Goal: Task Accomplishment & Management: Manage account settings

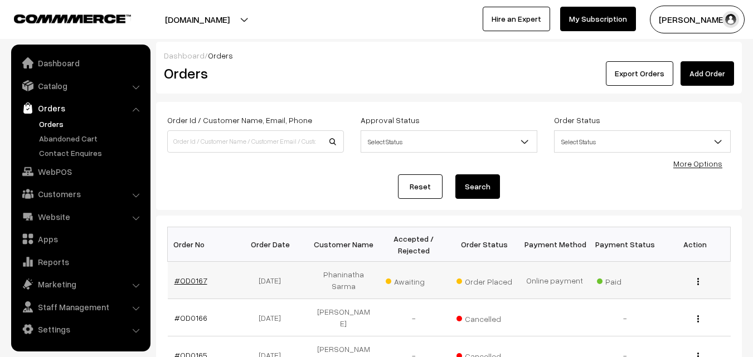
click at [189, 282] on link "#OD0167" at bounding box center [190, 280] width 33 height 9
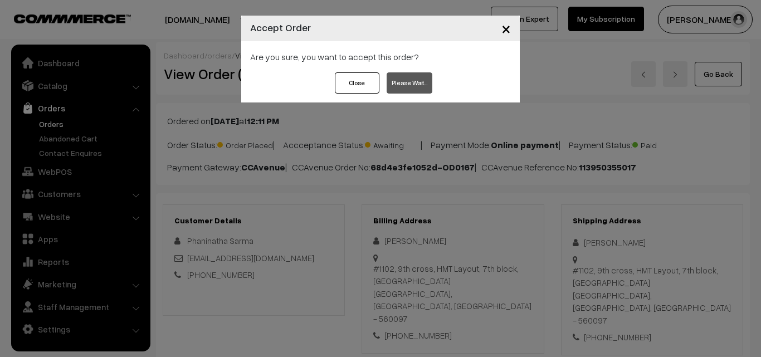
scroll to position [713, 0]
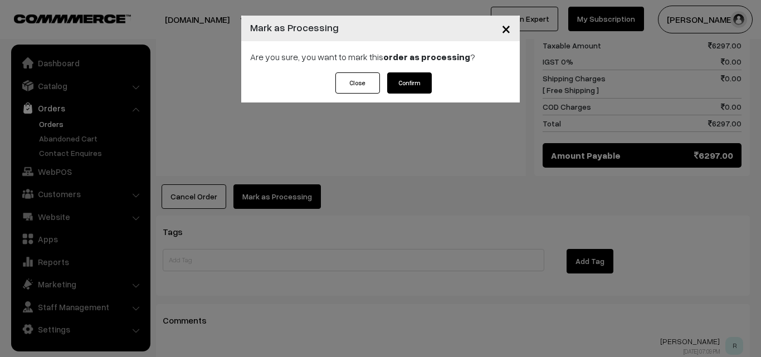
click at [406, 84] on button "Confirm" at bounding box center [409, 82] width 45 height 21
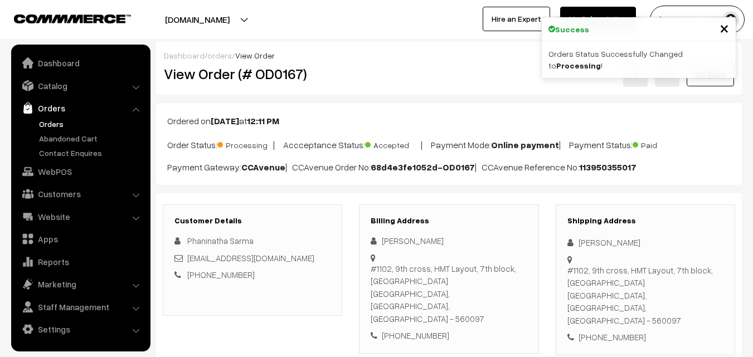
scroll to position [725, 0]
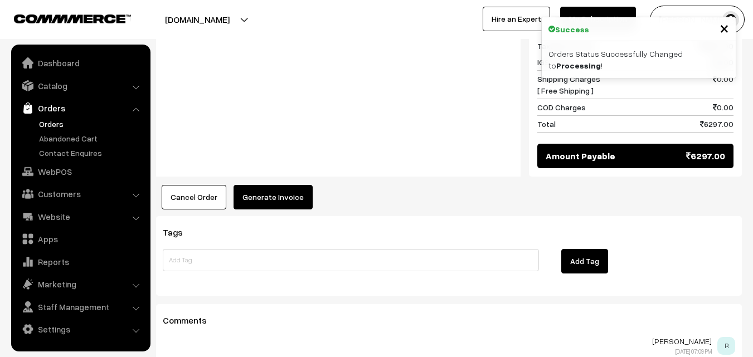
click at [279, 185] on button "Generate Invoice" at bounding box center [273, 197] width 79 height 25
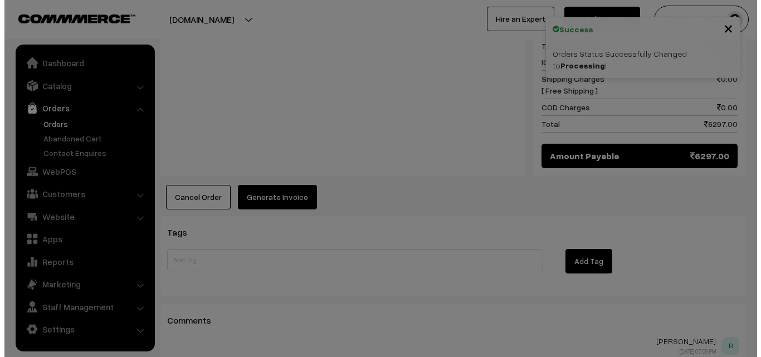
scroll to position [728, 0]
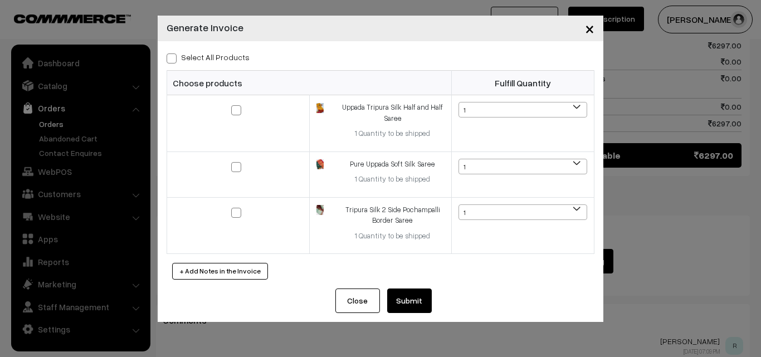
click at [410, 296] on button "Submit" at bounding box center [409, 301] width 45 height 25
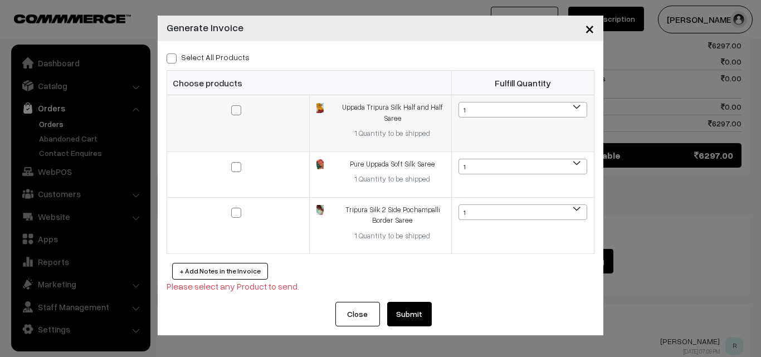
click at [239, 109] on span at bounding box center [236, 110] width 10 height 10
click at [233, 106] on input "checkbox" at bounding box center [229, 102] width 7 height 7
checkbox input "true"
click at [239, 169] on span at bounding box center [236, 167] width 10 height 10
click at [233, 163] on input "checkbox" at bounding box center [229, 159] width 7 height 7
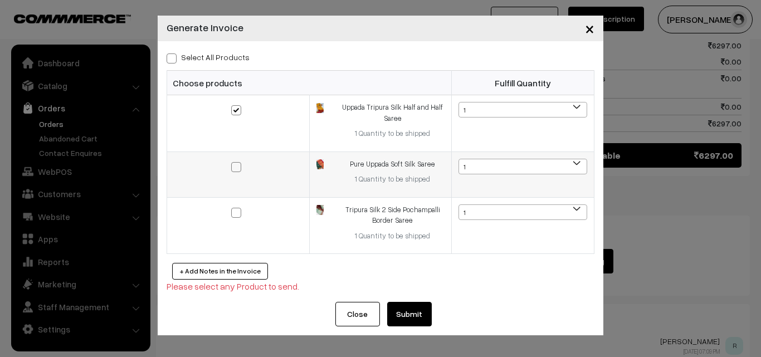
checkbox input "true"
click at [239, 212] on span at bounding box center [236, 213] width 10 height 10
click at [233, 209] on input "checkbox" at bounding box center [229, 205] width 7 height 7
checkbox input "true"
click at [416, 311] on button "Submit" at bounding box center [409, 314] width 45 height 25
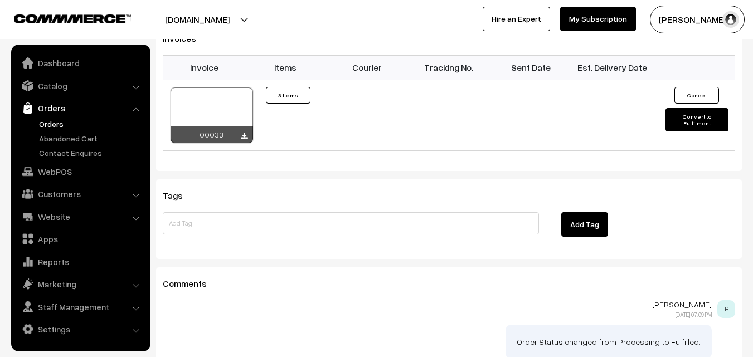
scroll to position [892, 0]
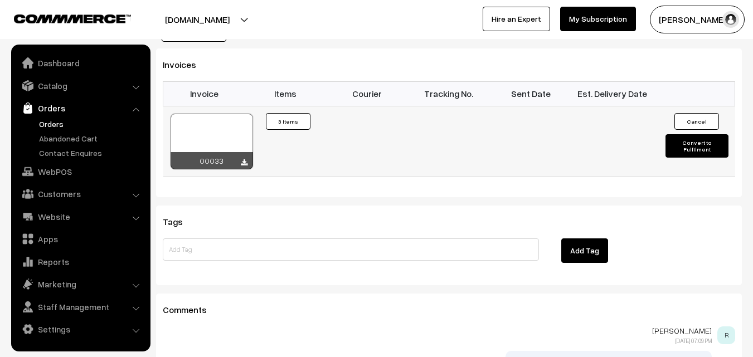
click at [704, 134] on button "Convert to Fulfilment" at bounding box center [696, 145] width 63 height 23
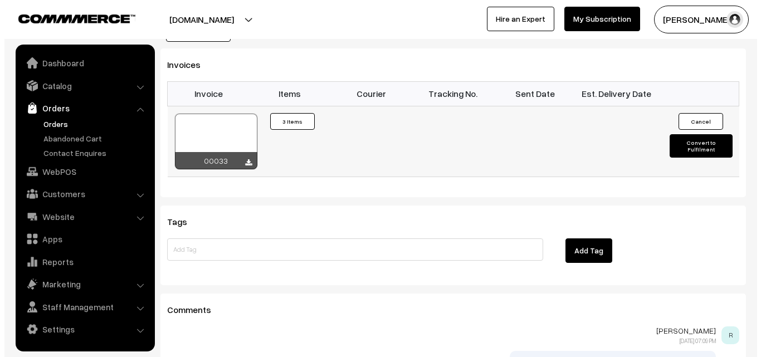
scroll to position [896, 0]
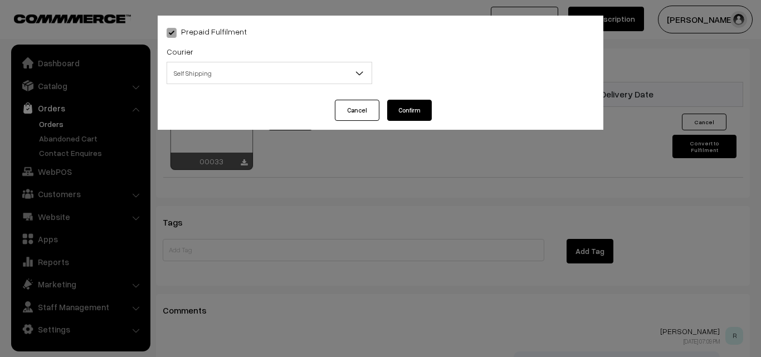
click at [359, 74] on b at bounding box center [359, 72] width 11 height 11
click at [408, 102] on button "Confirm" at bounding box center [409, 110] width 45 height 21
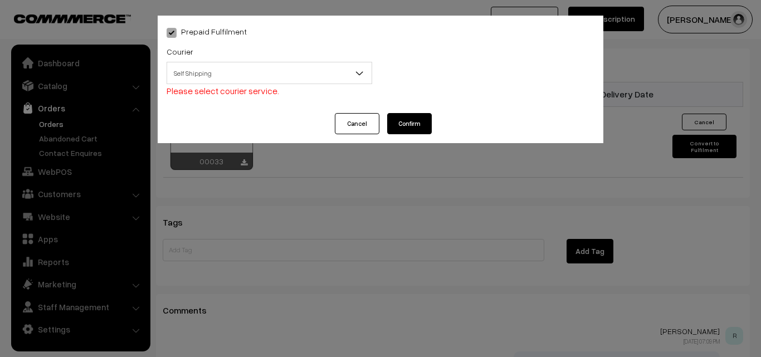
click at [337, 68] on span "Self Shipping" at bounding box center [269, 74] width 205 height 20
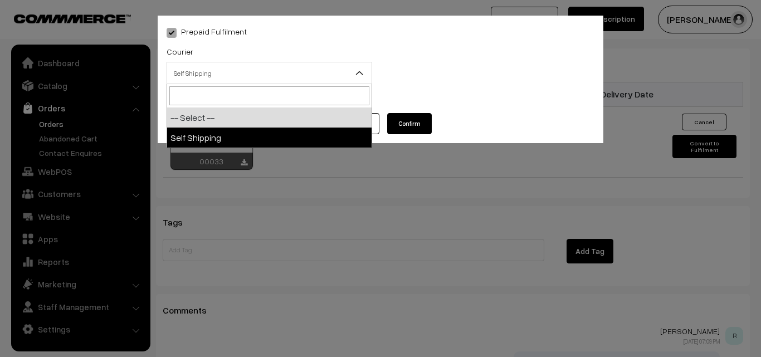
select select "1"
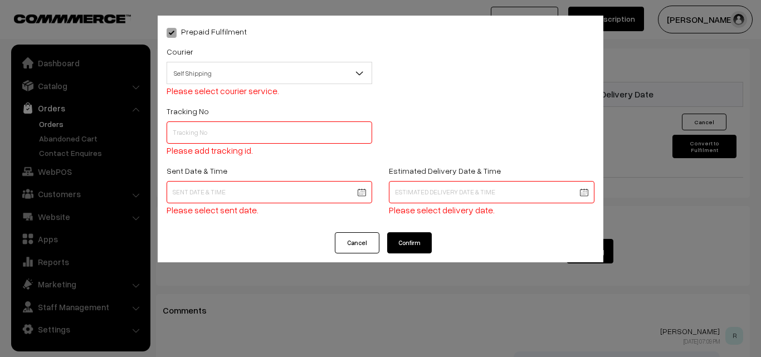
click at [420, 246] on button "Confirm" at bounding box center [409, 242] width 45 height 21
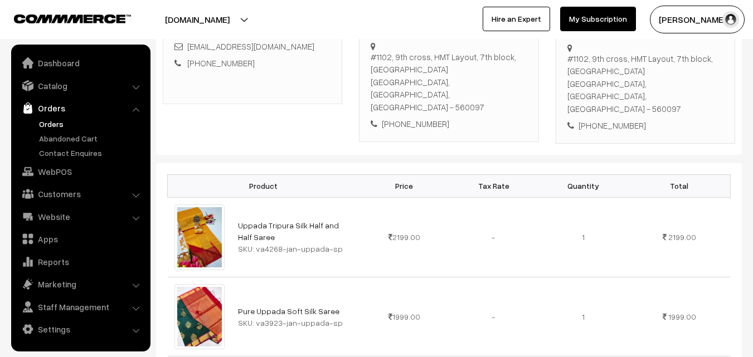
scroll to position [272, 0]
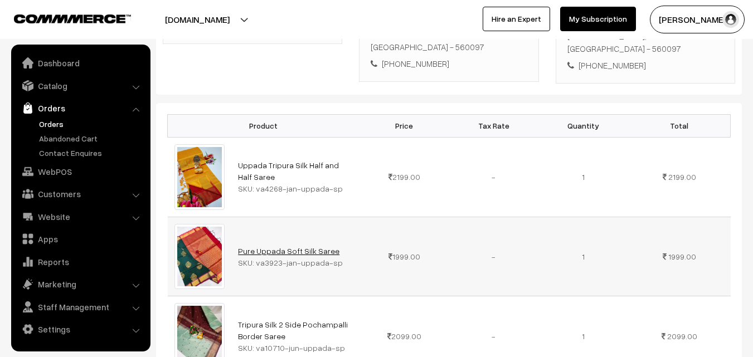
click at [301, 246] on link "Pure Uppada Soft Silk Saree" at bounding box center [288, 250] width 101 height 9
click at [50, 138] on link "Abandoned Cart" at bounding box center [91, 139] width 110 height 12
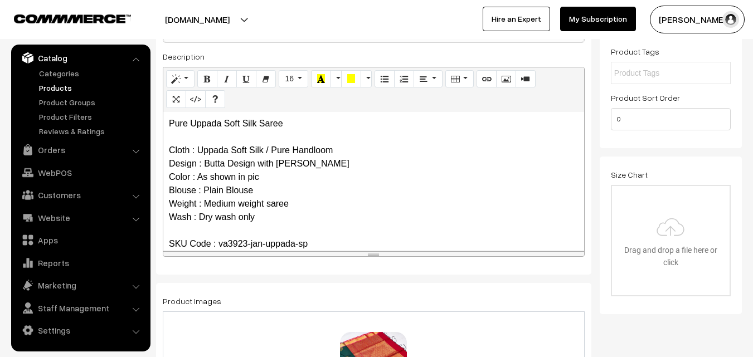
scroll to position [198, 0]
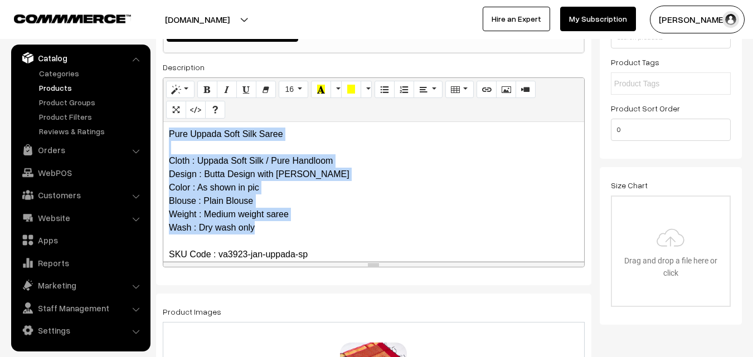
drag, startPoint x: 170, startPoint y: 133, endPoint x: 261, endPoint y: 228, distance: 131.7
click at [261, 228] on p "Pure Uppada Soft Silk Saree Cloth : Uppada Soft Silk / Pure Handloom Design : B…" at bounding box center [374, 215] width 410 height 174
copy p "Pure Uppada Soft Silk Saree Cloth : Uppada Soft Silk / Pure Handloom Design : B…"
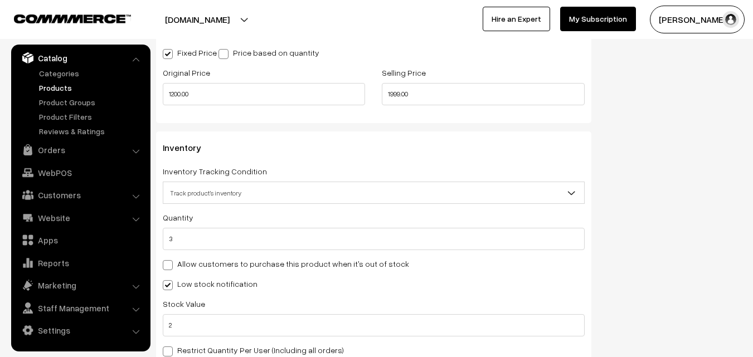
scroll to position [1003, 0]
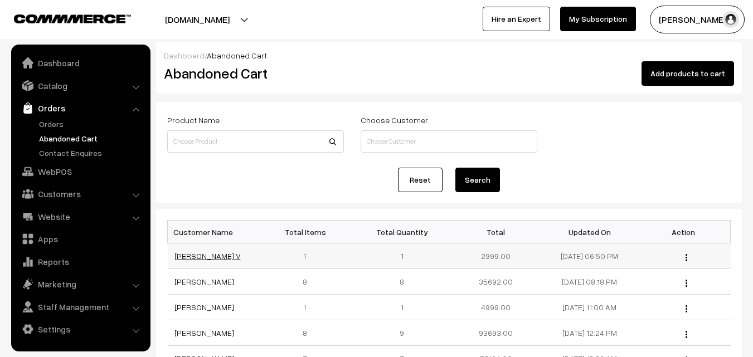
click at [182, 258] on link "Bhanu V" at bounding box center [207, 255] width 66 height 9
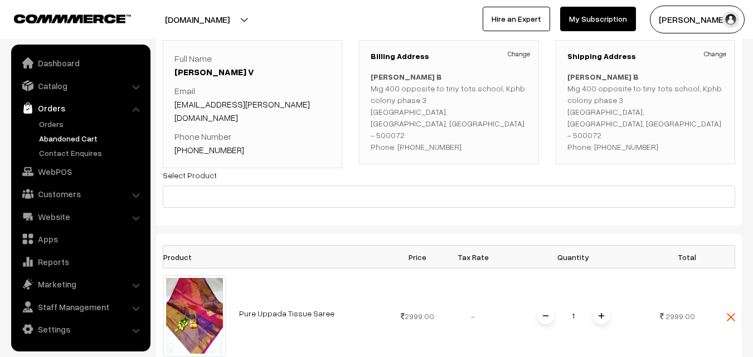
scroll to position [56, 0]
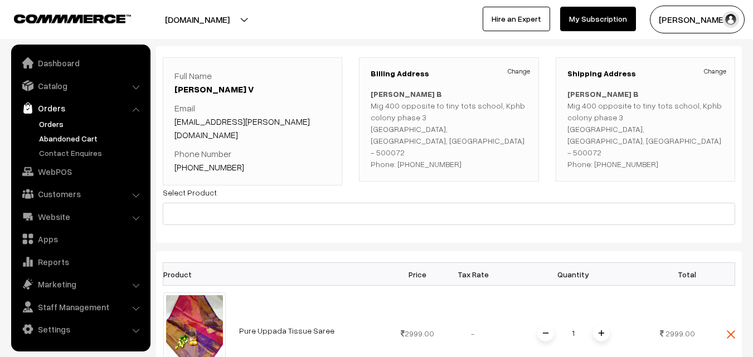
click at [48, 124] on link "Orders" at bounding box center [91, 124] width 110 height 12
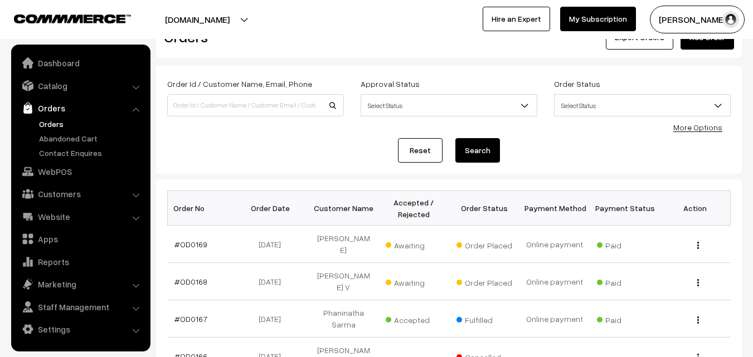
scroll to position [56, 0]
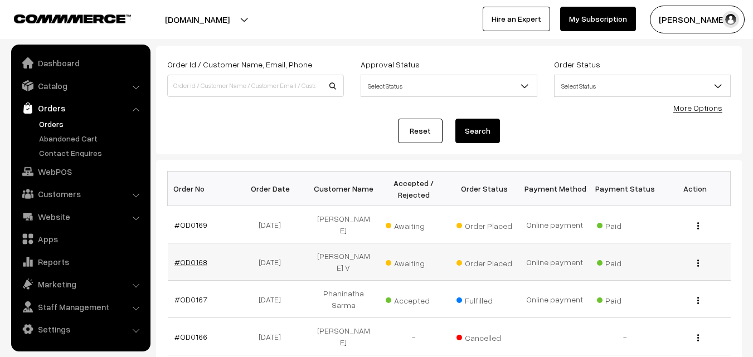
click at [191, 257] on link "#OD0168" at bounding box center [190, 261] width 33 height 9
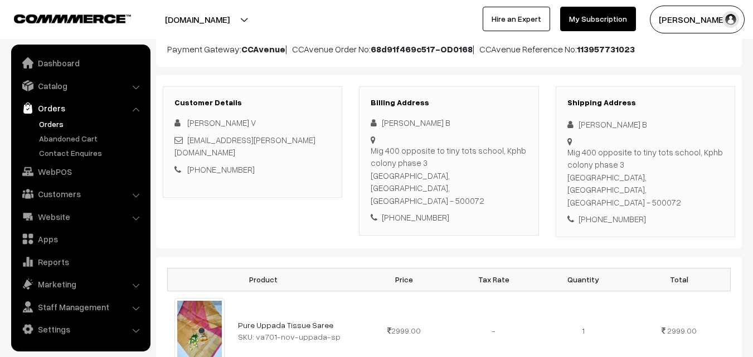
scroll to position [56, 0]
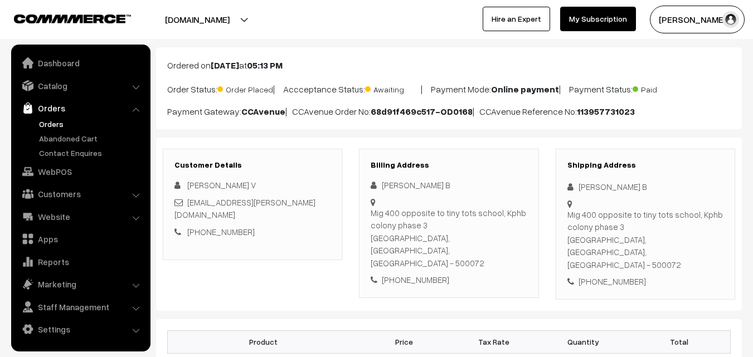
click at [53, 125] on link "Orders" at bounding box center [91, 124] width 110 height 12
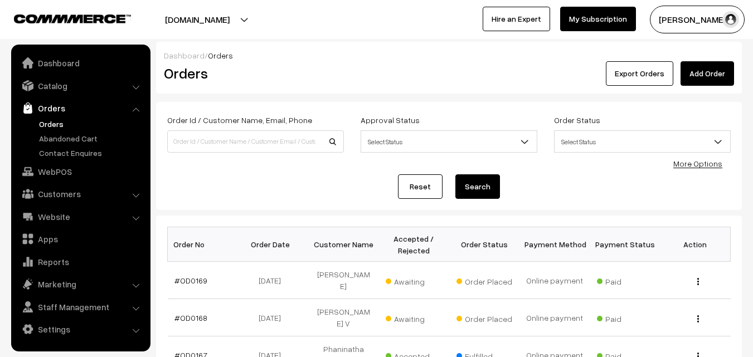
click at [184, 276] on link "#OD0169" at bounding box center [190, 280] width 33 height 9
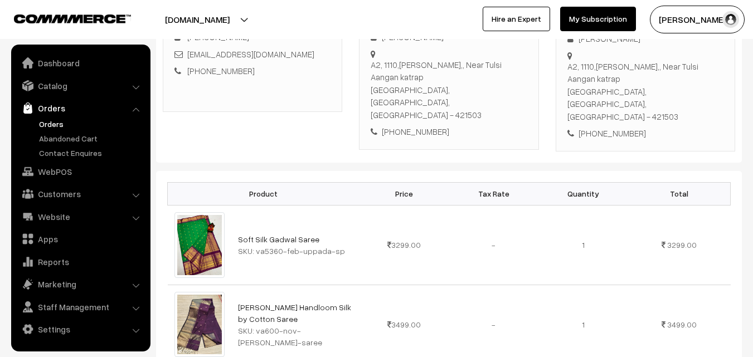
scroll to position [279, 0]
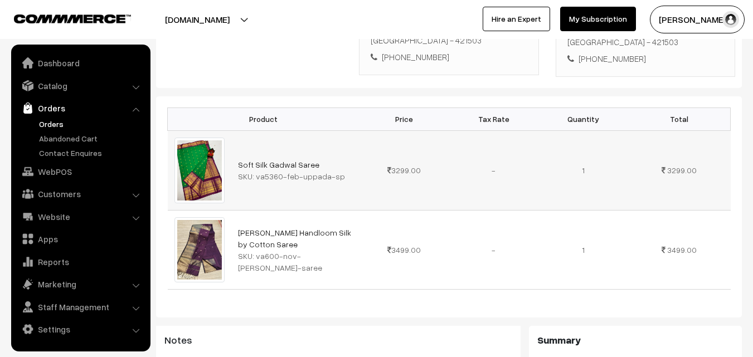
drag, startPoint x: 255, startPoint y: 150, endPoint x: 333, endPoint y: 152, distance: 78.0
click at [333, 171] on div "SKU: va5360-feb-uppada-sp" at bounding box center [295, 177] width 115 height 12
copy div "va5360-feb-uppada-sp"
click at [55, 87] on link "Catalog" at bounding box center [80, 86] width 133 height 20
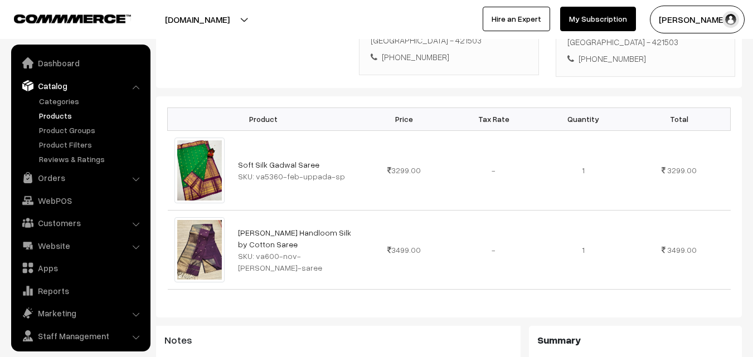
click at [60, 110] on link "Products" at bounding box center [91, 116] width 110 height 12
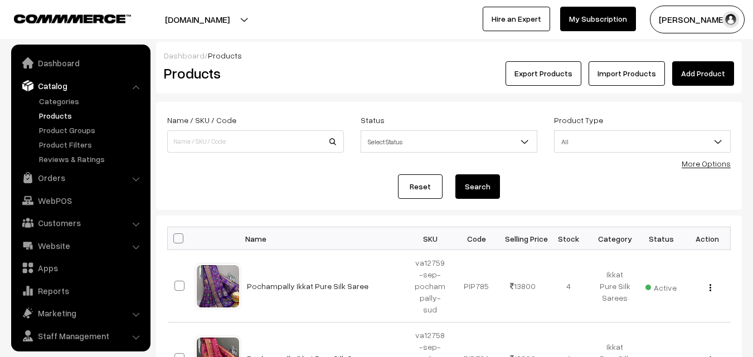
scroll to position [28, 0]
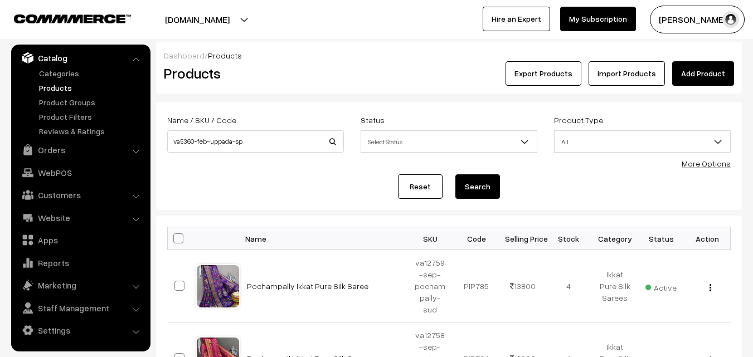
type input "va5360-feb-uppada-sp"
click at [469, 183] on button "Search" at bounding box center [477, 186] width 45 height 25
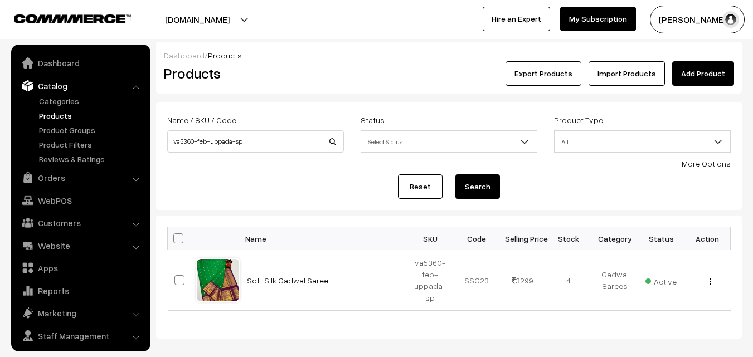
scroll to position [28, 0]
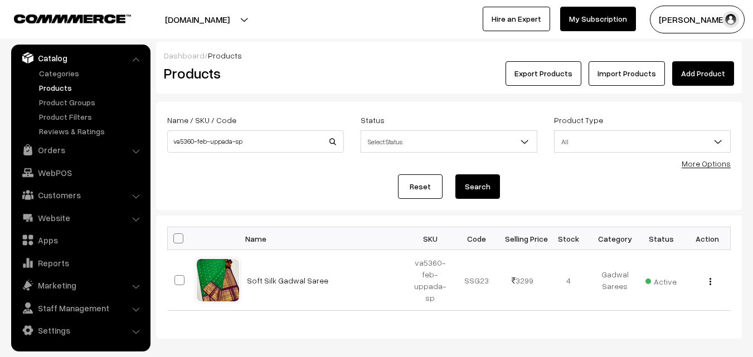
click at [278, 279] on link "Soft Silk Gadwal Saree" at bounding box center [287, 280] width 81 height 9
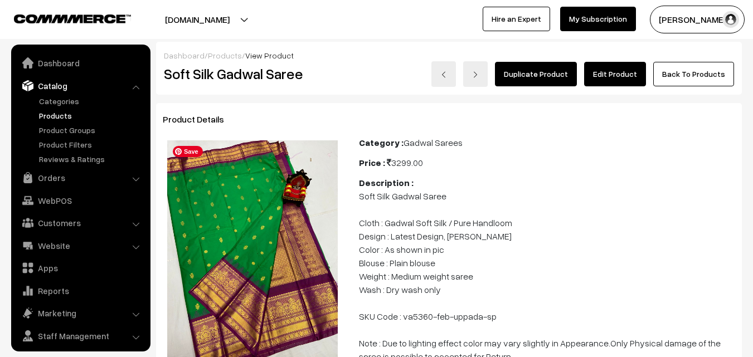
scroll to position [28, 0]
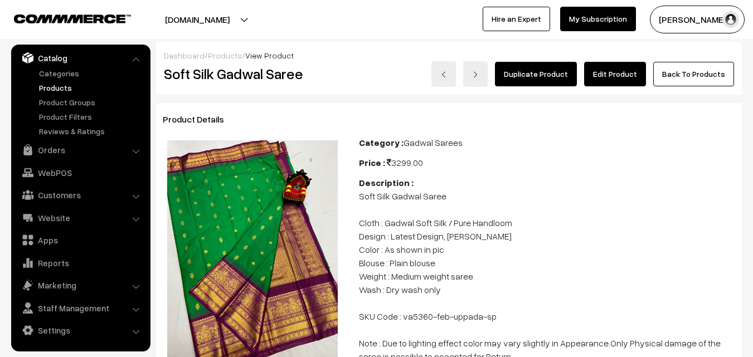
click at [48, 84] on link "Products" at bounding box center [91, 88] width 110 height 12
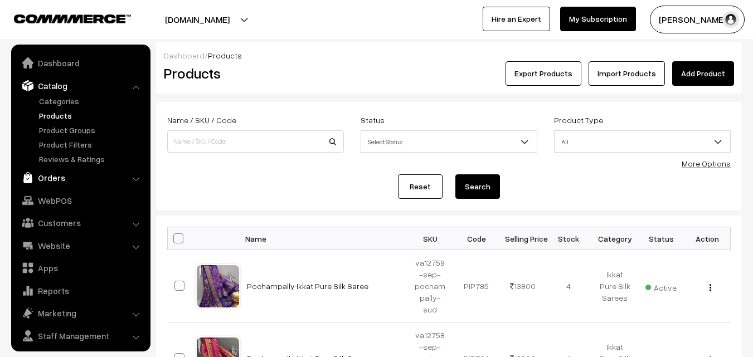
click at [55, 178] on link "Orders" at bounding box center [80, 178] width 133 height 20
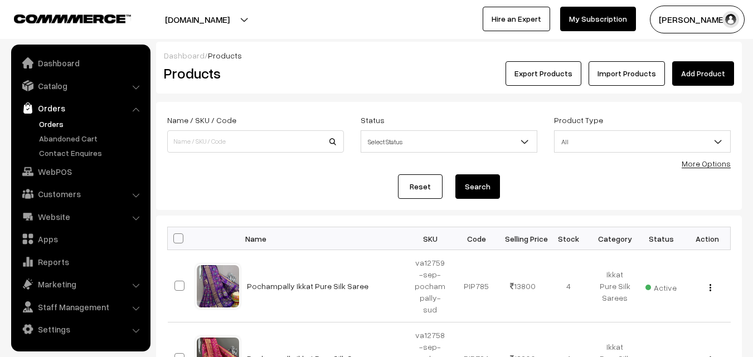
click at [43, 124] on link "Orders" at bounding box center [91, 124] width 110 height 12
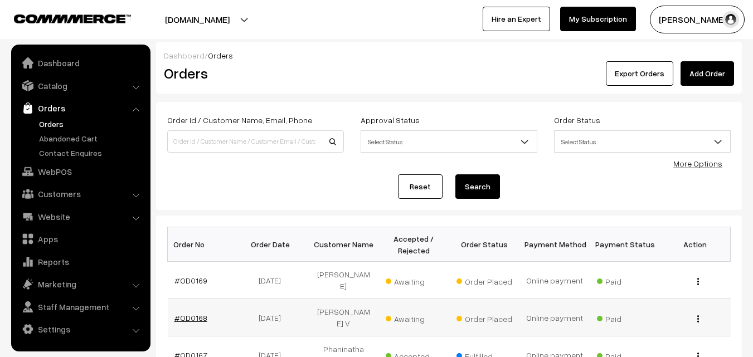
click at [196, 313] on link "#OD0168" at bounding box center [190, 317] width 33 height 9
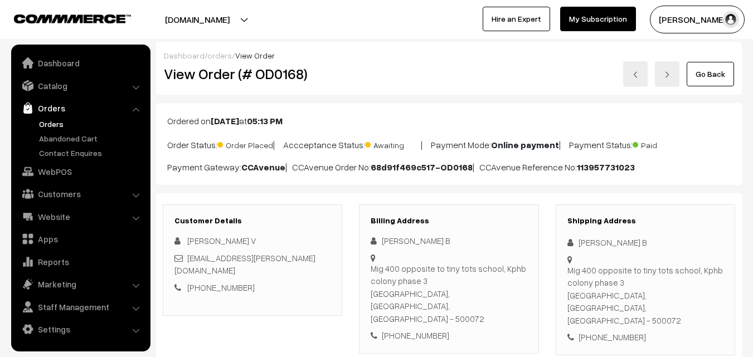
scroll to position [167, 0]
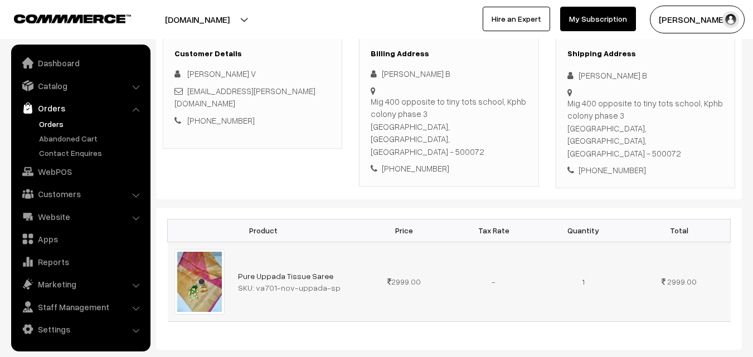
drag, startPoint x: 0, startPoint y: 0, endPoint x: 341, endPoint y: 262, distance: 430.1
click at [341, 282] on div "SKU: va701-nov-uppada-sp" at bounding box center [295, 288] width 115 height 12
copy div "va701-nov-uppada-sp"
click at [59, 86] on link "Catalog" at bounding box center [80, 86] width 133 height 20
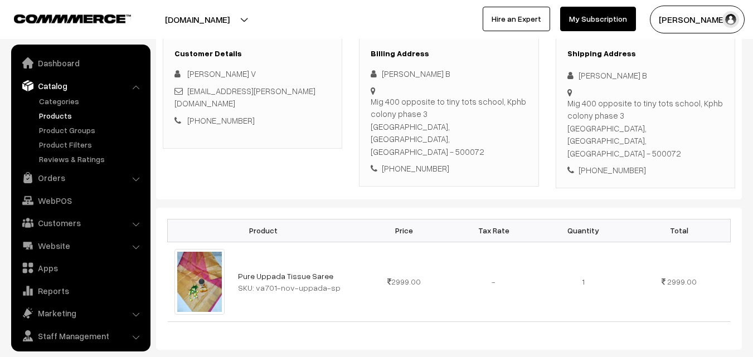
click at [65, 113] on link "Products" at bounding box center [91, 116] width 110 height 12
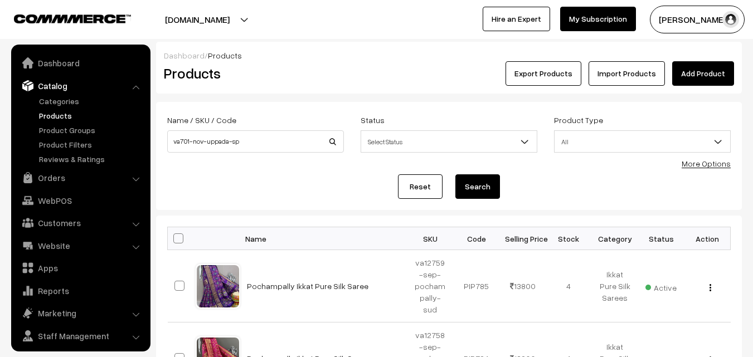
type input "va701-nov-uppada-sp"
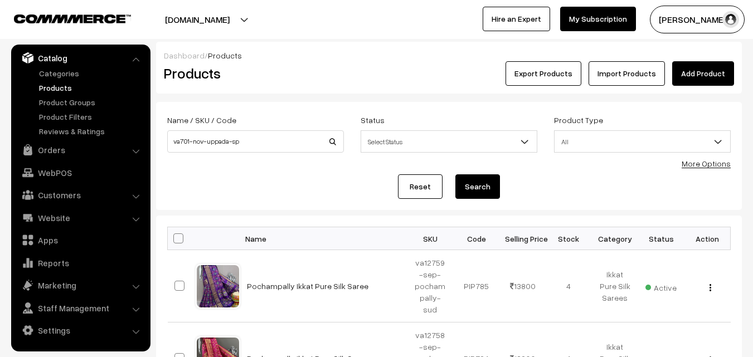
click at [484, 192] on button "Search" at bounding box center [477, 186] width 45 height 25
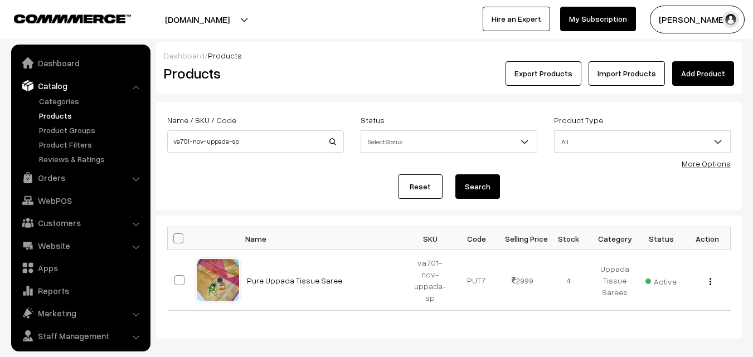
scroll to position [28, 0]
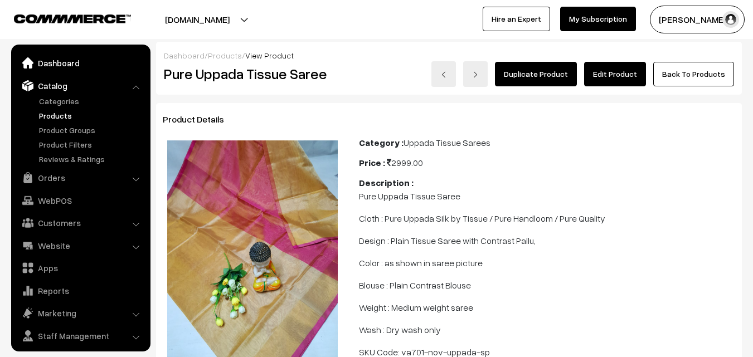
click at [54, 65] on link "Dashboard" at bounding box center [80, 63] width 133 height 20
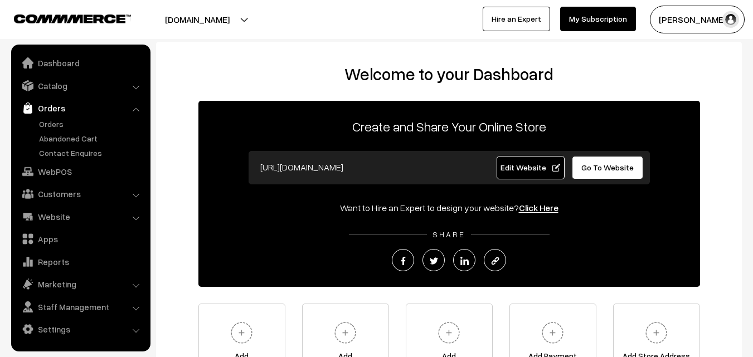
click at [53, 130] on ul "Orders" at bounding box center [81, 138] width 134 height 41
click at [53, 127] on link "Orders" at bounding box center [91, 124] width 110 height 12
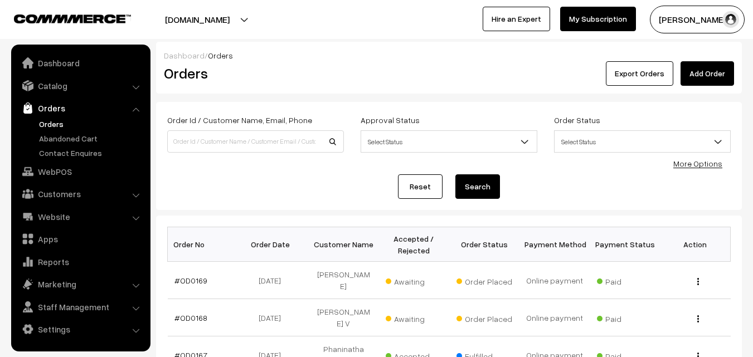
click at [197, 276] on link "#OD0169" at bounding box center [190, 280] width 33 height 9
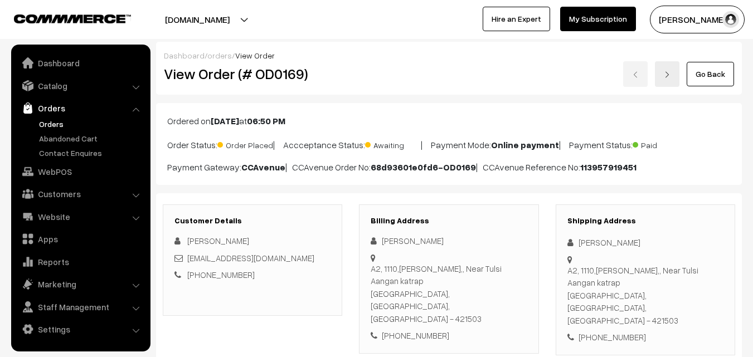
scroll to position [223, 0]
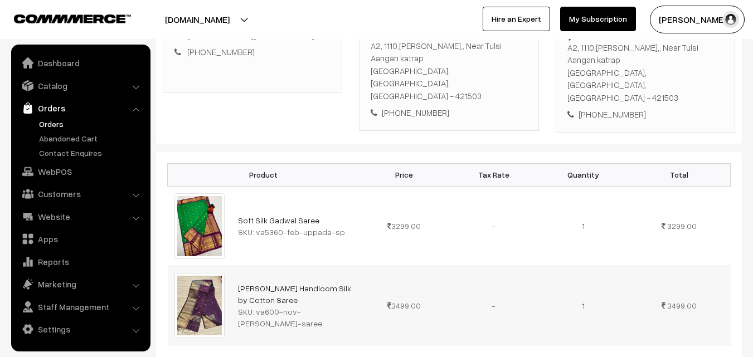
drag, startPoint x: 256, startPoint y: 285, endPoint x: 270, endPoint y: 299, distance: 19.7
click at [270, 306] on div "SKU: va600-nov-[PERSON_NAME]-saree" at bounding box center [295, 317] width 115 height 23
drag, startPoint x: 256, startPoint y: 285, endPoint x: 268, endPoint y: 303, distance: 21.3
click at [268, 306] on div "SKU: va600-nov-maheshwari-saree" at bounding box center [295, 317] width 115 height 23
copy div "va600-nov-[PERSON_NAME]-saree"
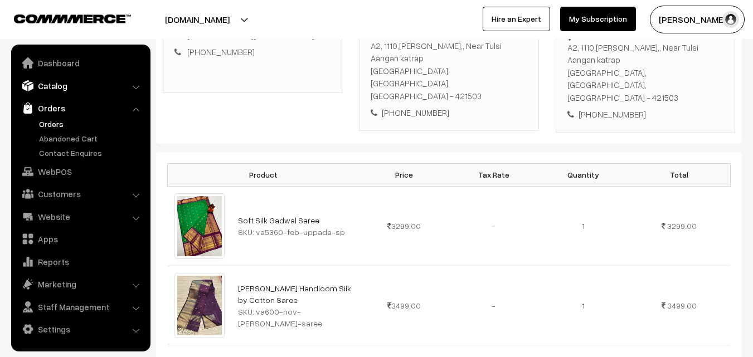
click at [46, 87] on link "Catalog" at bounding box center [80, 86] width 133 height 20
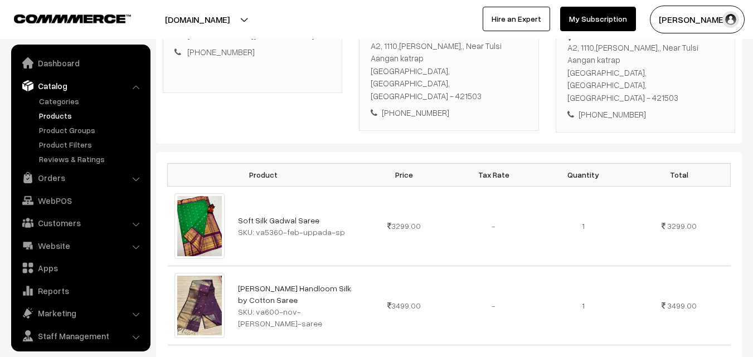
click at [51, 114] on link "Products" at bounding box center [91, 116] width 110 height 12
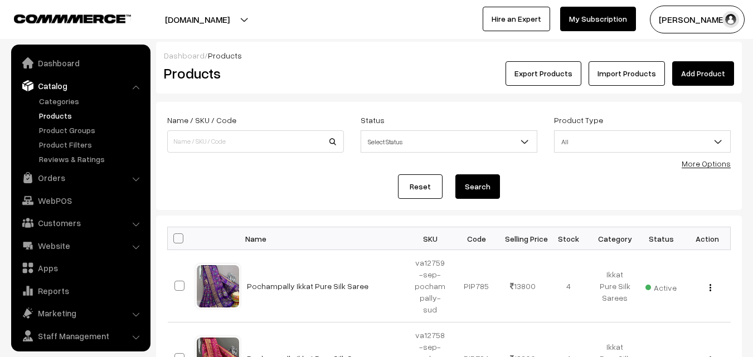
scroll to position [28, 0]
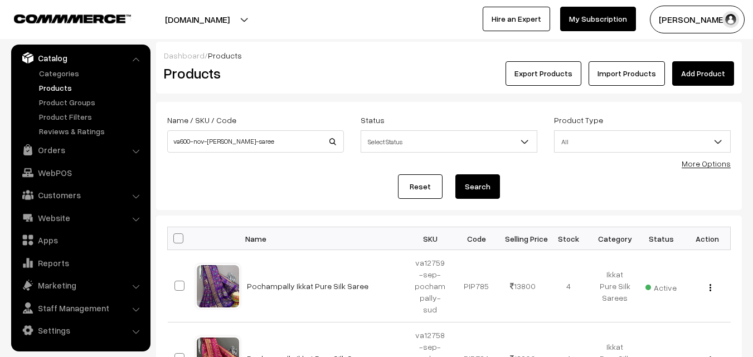
type input "va600-nov-[PERSON_NAME]-saree"
click at [473, 192] on button "Search" at bounding box center [477, 186] width 45 height 25
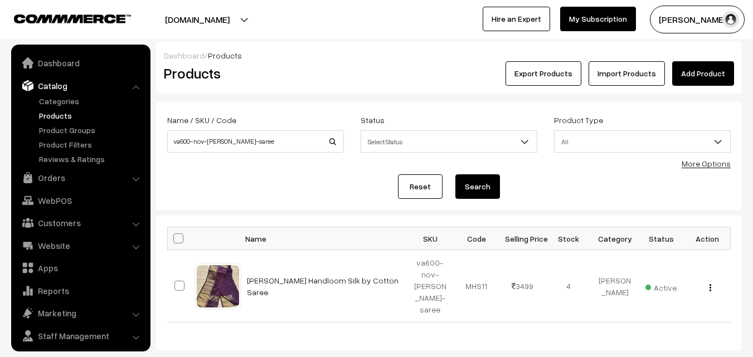
scroll to position [28, 0]
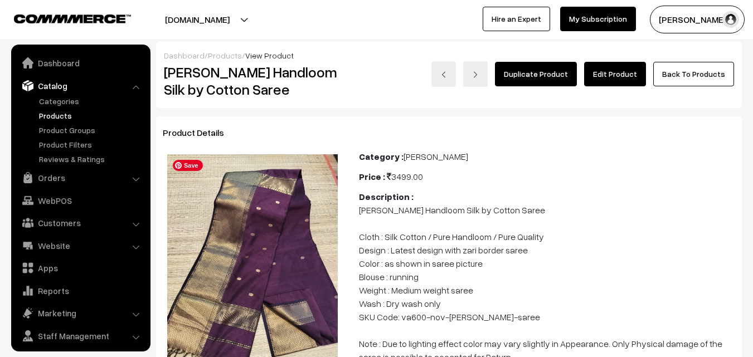
scroll to position [28, 0]
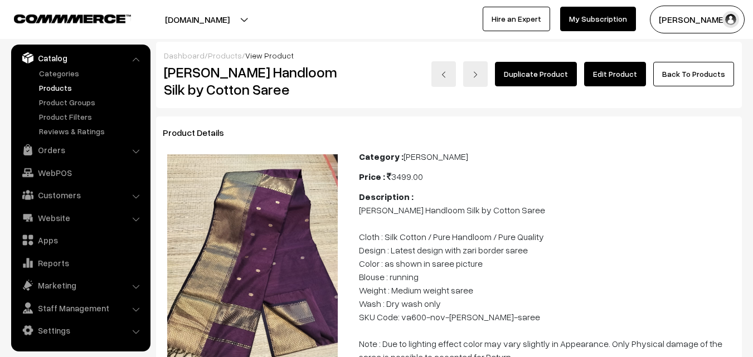
click at [60, 87] on link "Products" at bounding box center [91, 88] width 110 height 12
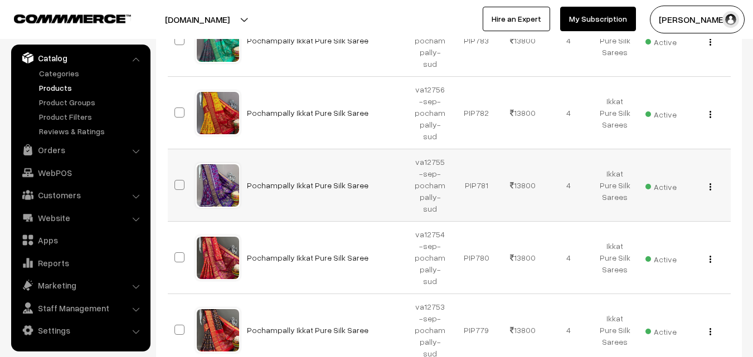
scroll to position [390, 0]
